Goal: Information Seeking & Learning: Learn about a topic

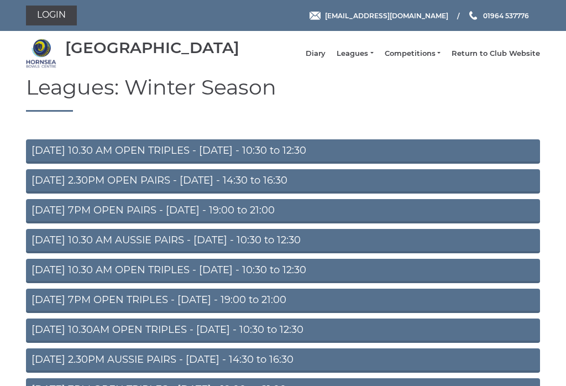
click at [362, 59] on link "Leagues" at bounding box center [355, 54] width 36 height 10
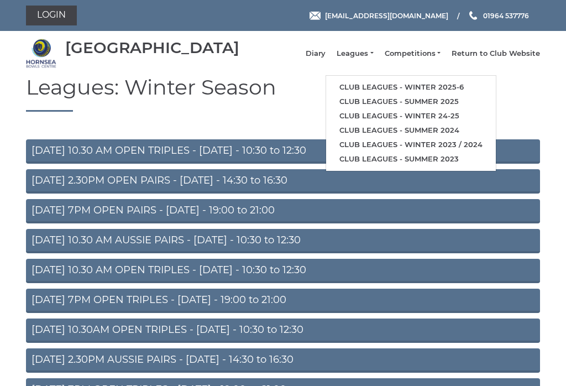
click at [466, 88] on link "Club leagues - Winter 2025-6" at bounding box center [411, 87] width 170 height 14
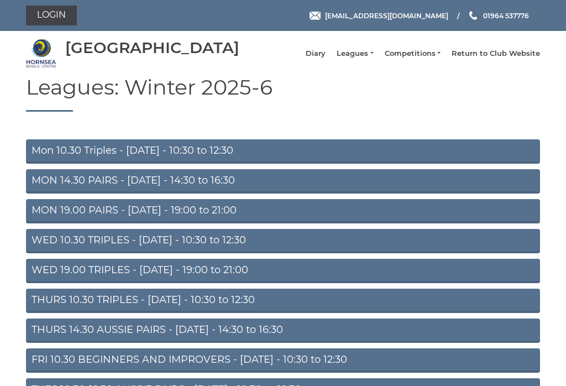
click at [39, 341] on link "THURS 14.30 AUSSIE PAIRS - Thursday - 14:30 to 16:30" at bounding box center [283, 331] width 514 height 24
click at [41, 308] on link "THURS 10.30 TRIPLES - Thursday - 10:30 to 12:30" at bounding box center [283, 301] width 514 height 24
click at [39, 278] on link "WED 19.00 TRIPLES - [DATE] - 19:00 to 21:00" at bounding box center [283, 271] width 514 height 24
click at [40, 248] on link "WED 10.30 TRIPLES - Wednesday - 10:30 to 12:30" at bounding box center [283, 241] width 514 height 24
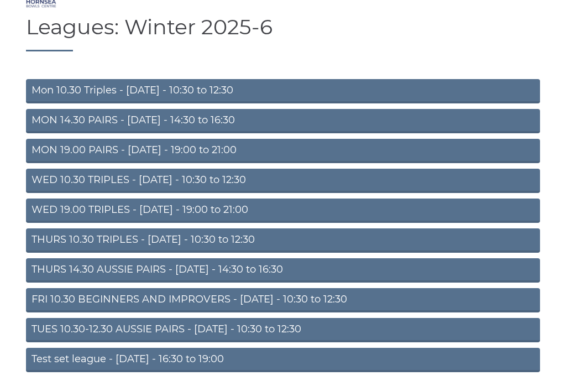
scroll to position [60, 0]
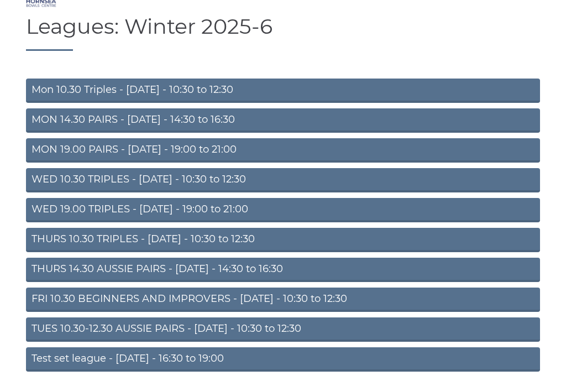
click at [54, 337] on link "TUES 10.30-12.30 AUSSIE PAIRS - [DATE] - 10:30 to 12:30" at bounding box center [283, 330] width 514 height 24
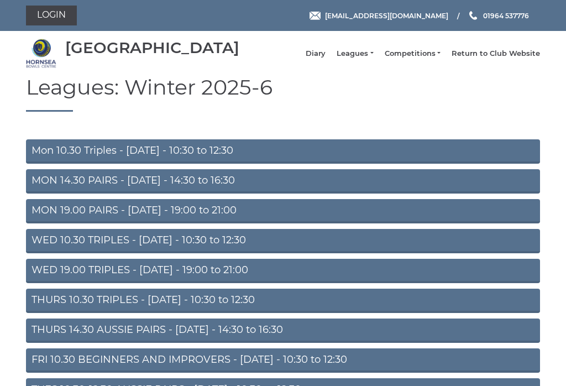
scroll to position [78, 0]
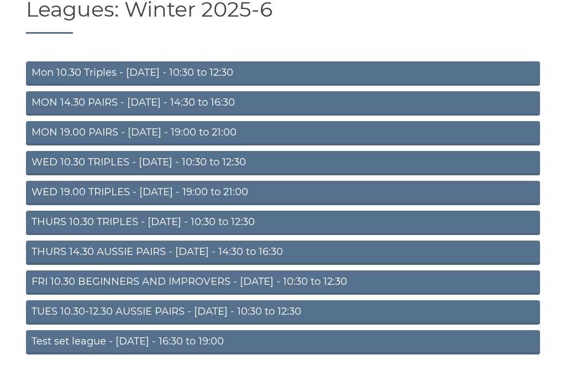
click at [47, 109] on link "MON 14.30 PAIRS - Monday - 14:30 to 16:30" at bounding box center [283, 103] width 514 height 24
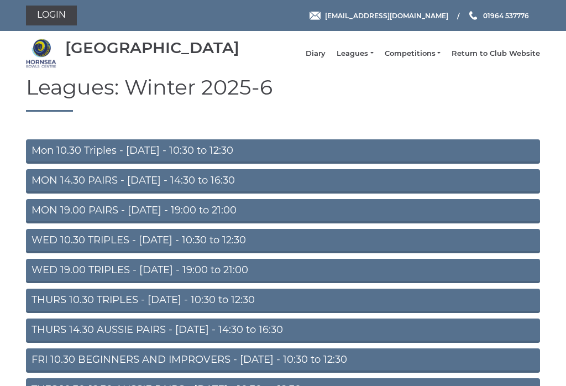
scroll to position [78, 0]
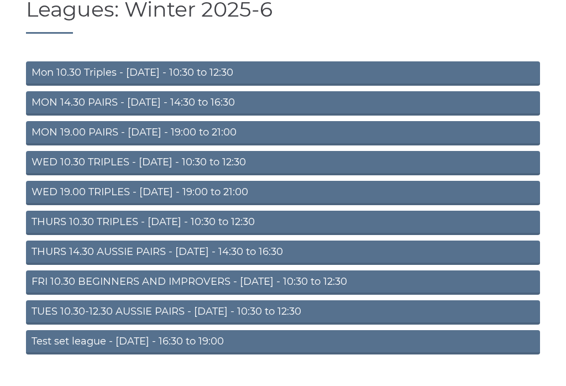
click at [64, 71] on link "Mon 10.30 Triples - [DATE] - 10:30 to 12:30" at bounding box center [283, 73] width 514 height 24
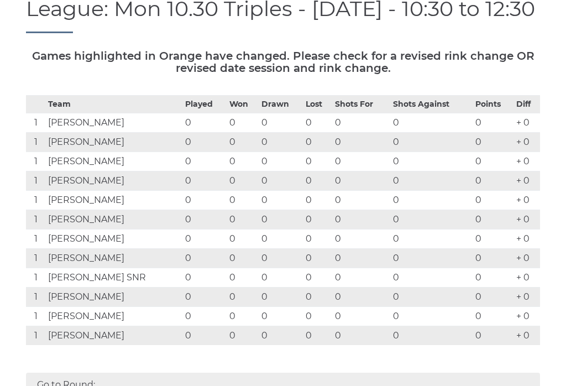
scroll to position [121, 0]
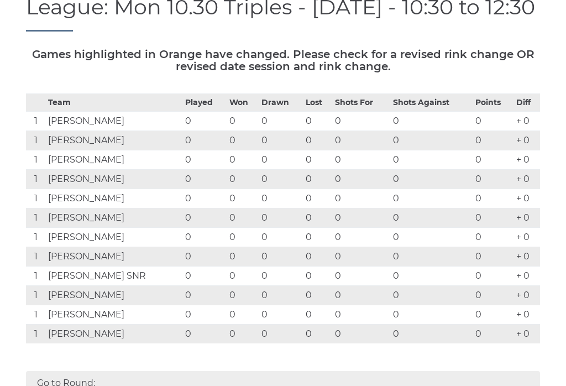
click at [113, 169] on td "Graham Watson" at bounding box center [113, 159] width 137 height 19
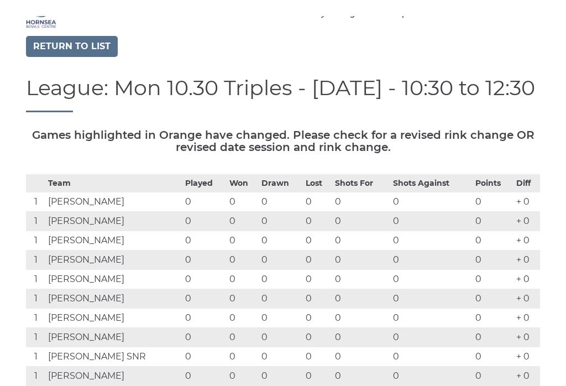
scroll to position [0, 0]
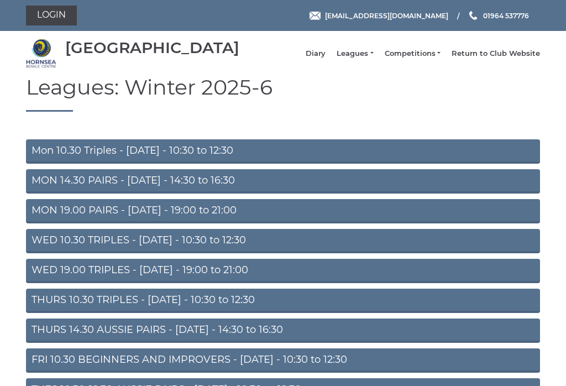
scroll to position [78, 0]
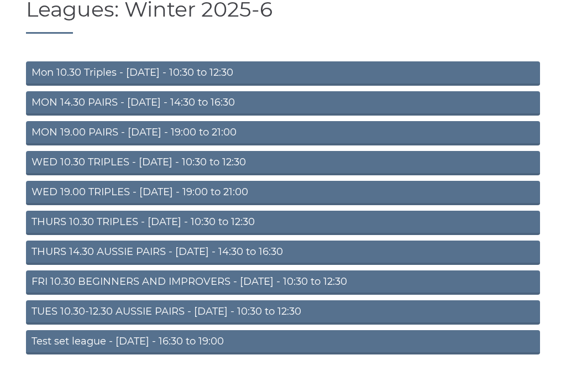
click at [46, 109] on link "MON 14.30 PAIRS - [DATE] - 14:30 to 16:30" at bounding box center [283, 103] width 514 height 24
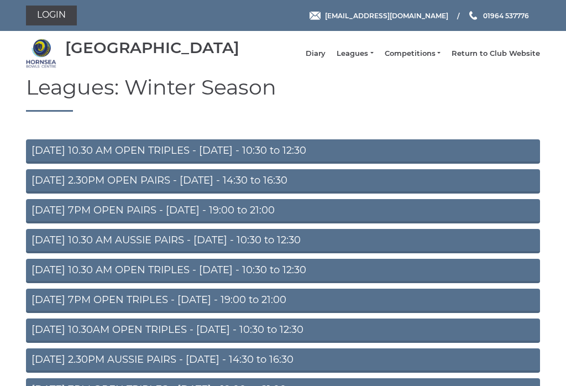
click at [43, 214] on link "MONDAY 7PM OPEN PAIRS - Monday - 19:00 to 21:00" at bounding box center [283, 211] width 514 height 24
click at [364, 57] on link "Leagues" at bounding box center [355, 54] width 36 height 10
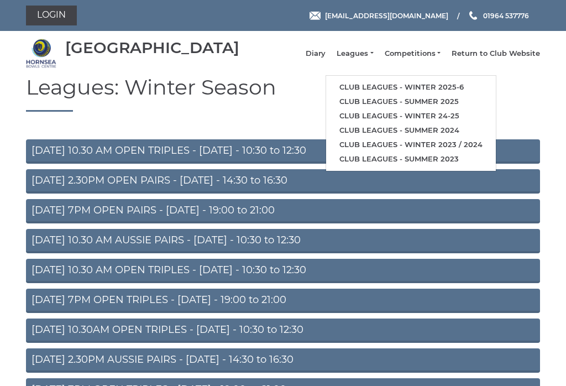
click at [466, 88] on link "Club leagues - Winter 2025-6" at bounding box center [411, 87] width 170 height 14
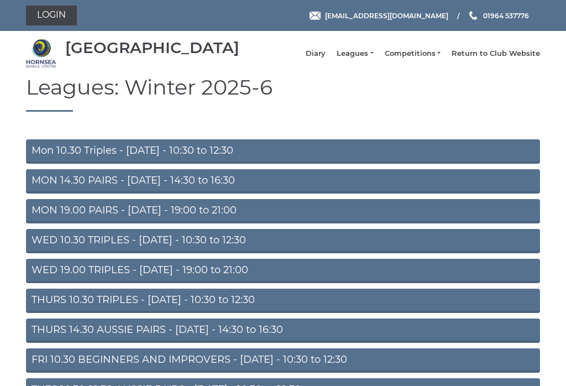
click at [35, 214] on link "MON 19.00 PAIRS - [DATE] - 19:00 to 21:00" at bounding box center [283, 211] width 514 height 24
